Goal: Information Seeking & Learning: Learn about a topic

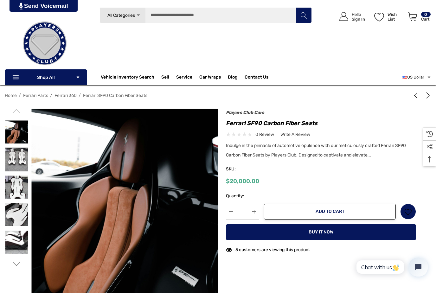
click at [13, 170] on img at bounding box center [16, 159] width 23 height 23
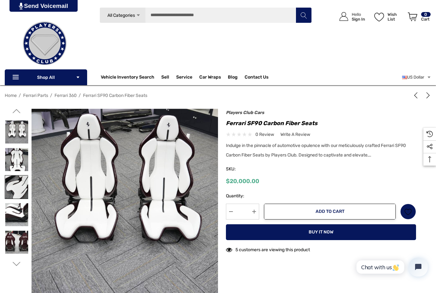
click at [14, 184] on img at bounding box center [16, 187] width 23 height 23
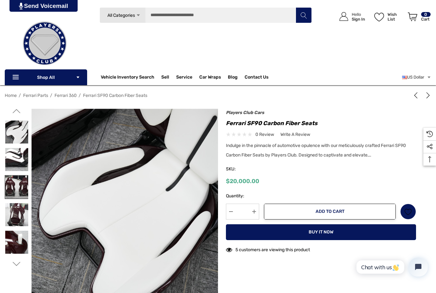
click at [14, 190] on img at bounding box center [16, 187] width 23 height 23
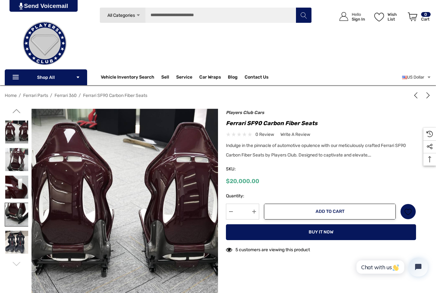
click at [14, 203] on img at bounding box center [16, 214] width 23 height 23
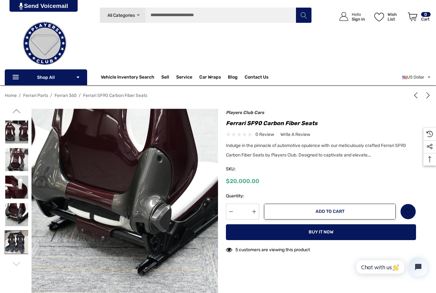
click at [14, 247] on img at bounding box center [16, 242] width 23 height 23
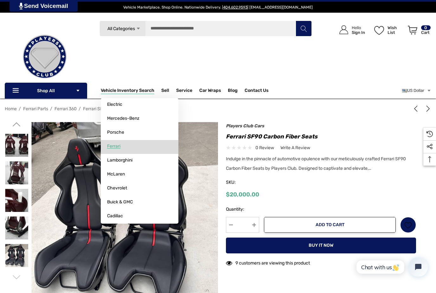
click at [114, 153] on link "Ferrari" at bounding box center [140, 146] width 78 height 13
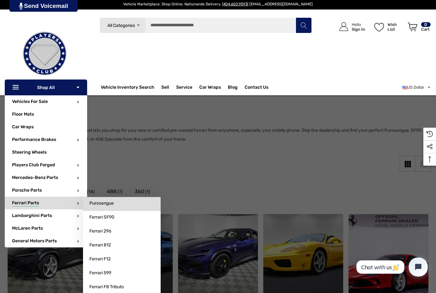
scroll to position [3, 0]
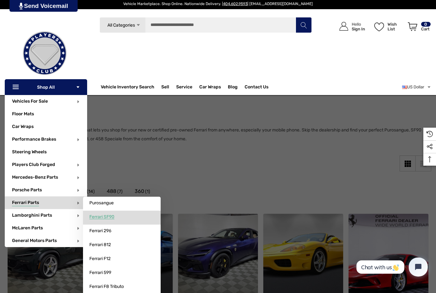
click at [99, 217] on span "Ferrari SF90" at bounding box center [101, 217] width 25 height 6
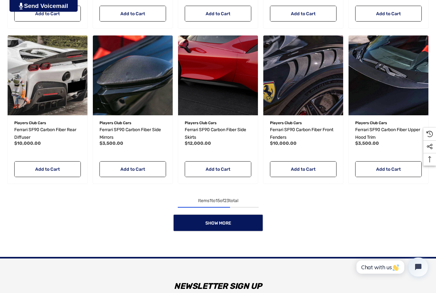
scroll to position [470, 0]
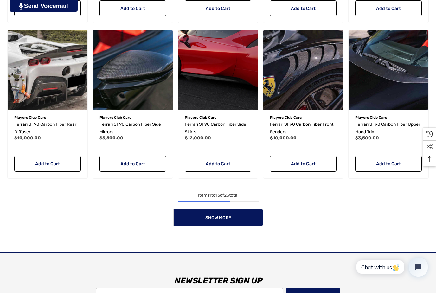
click at [207, 212] on link "Show More" at bounding box center [218, 217] width 90 height 17
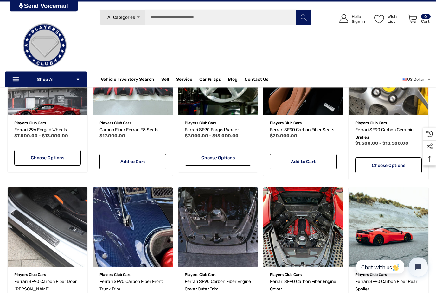
scroll to position [0, 0]
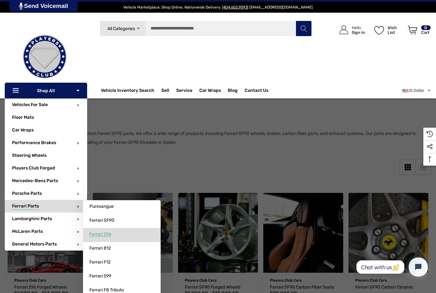
click at [100, 236] on span "Ferrari 296" at bounding box center [100, 235] width 22 height 6
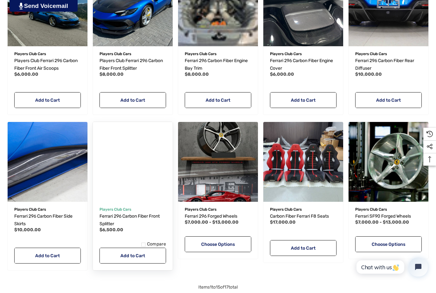
scroll to position [458, 0]
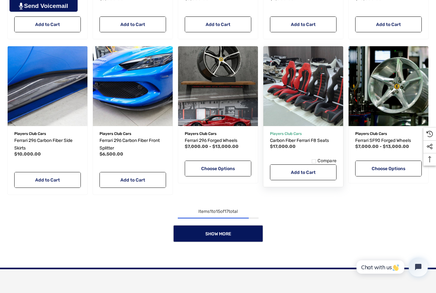
click at [300, 112] on img "Carbon Fiber Ferrari F8 Seats,$17,000.00\a" at bounding box center [303, 86] width 88 height 88
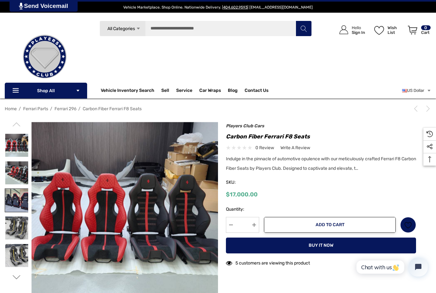
click at [13, 200] on img at bounding box center [16, 200] width 23 height 23
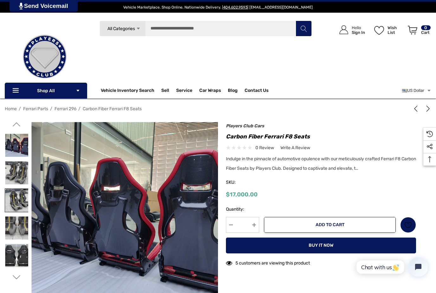
click at [16, 204] on img at bounding box center [16, 200] width 23 height 23
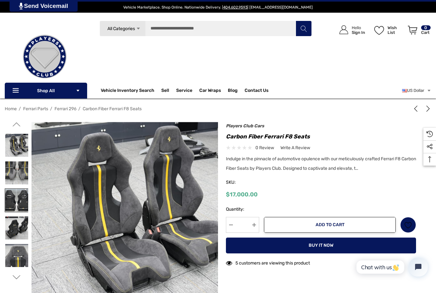
click at [15, 202] on img at bounding box center [16, 200] width 23 height 23
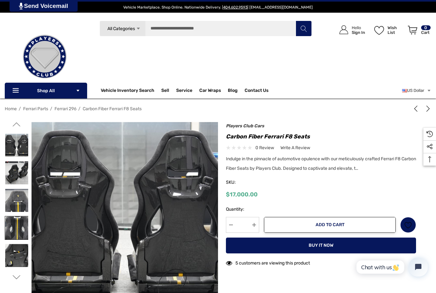
click at [14, 227] on img at bounding box center [16, 227] width 23 height 23
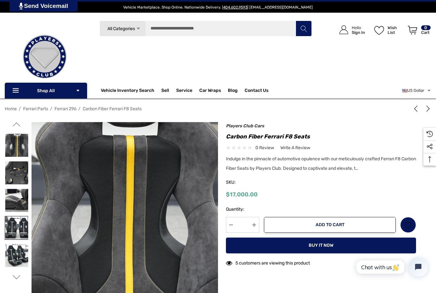
click at [10, 229] on img at bounding box center [16, 227] width 23 height 23
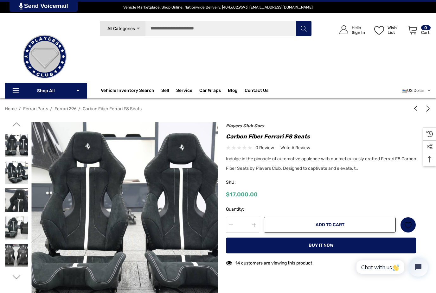
click at [13, 202] on img at bounding box center [16, 200] width 23 height 23
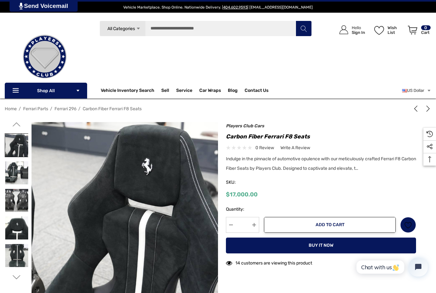
click at [14, 145] on img at bounding box center [16, 145] width 23 height 23
click at [15, 145] on img at bounding box center [16, 145] width 23 height 23
click at [14, 260] on img at bounding box center [16, 255] width 23 height 23
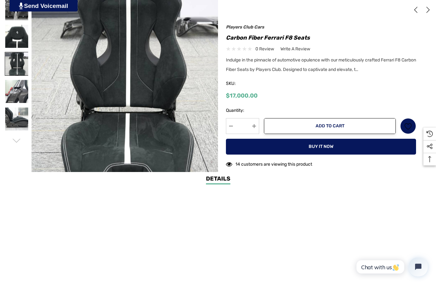
scroll to position [138, 0]
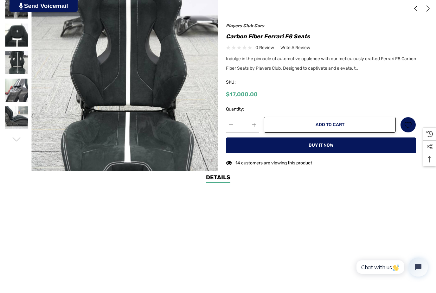
click at [25, 211] on center at bounding box center [216, 244] width 423 height 103
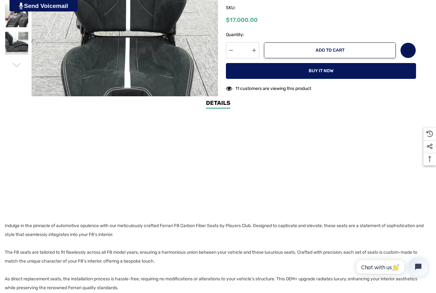
scroll to position [241, 0]
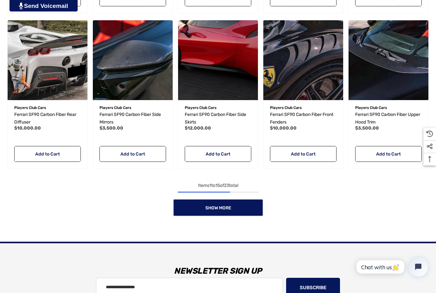
scroll to position [484, 0]
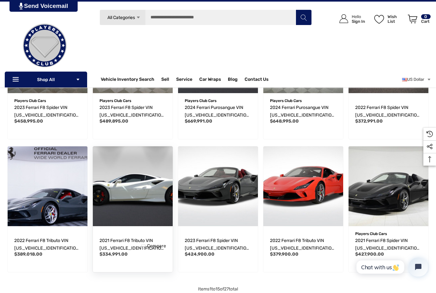
scroll to position [288, 0]
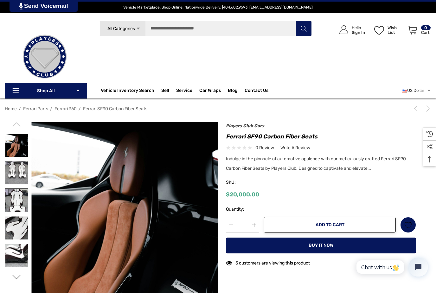
click at [15, 201] on img at bounding box center [16, 200] width 23 height 23
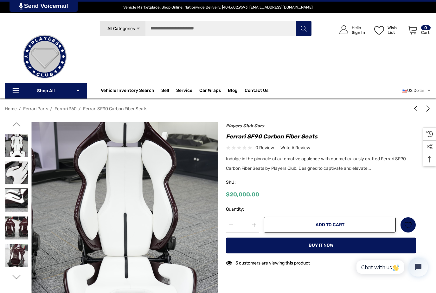
click at [14, 189] on link at bounding box center [17, 201] width 24 height 24
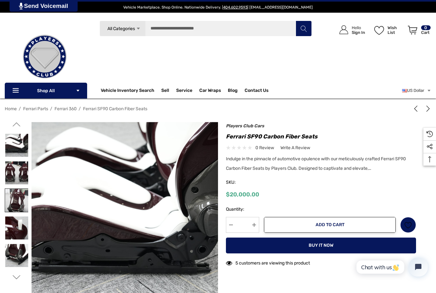
click at [13, 195] on img at bounding box center [16, 200] width 23 height 23
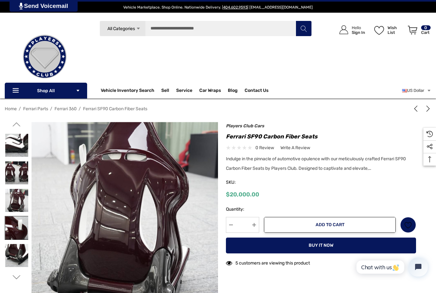
click at [11, 227] on img at bounding box center [16, 227] width 23 height 23
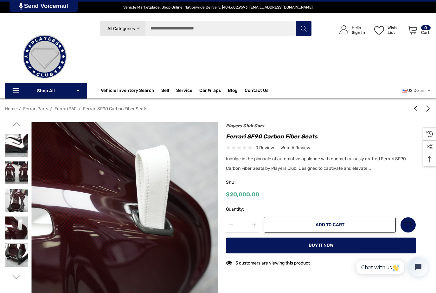
click at [14, 252] on img at bounding box center [16, 255] width 23 height 23
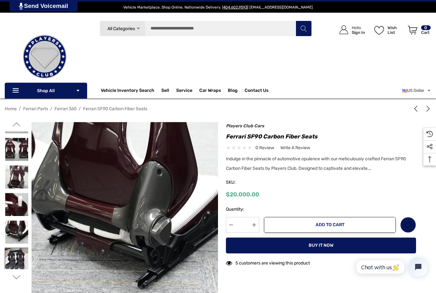
click at [12, 258] on img at bounding box center [16, 259] width 23 height 23
